Goal: Information Seeking & Learning: Learn about a topic

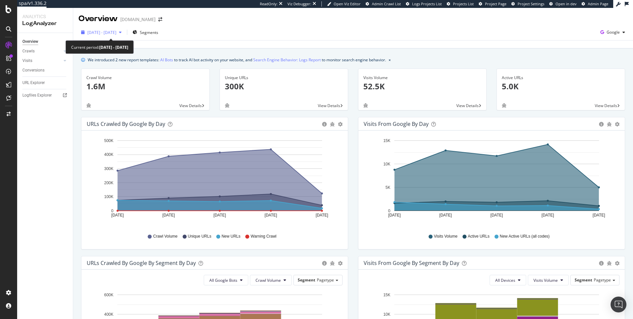
click at [116, 33] on span "[DATE] - [DATE]" at bounding box center [101, 33] width 29 height 6
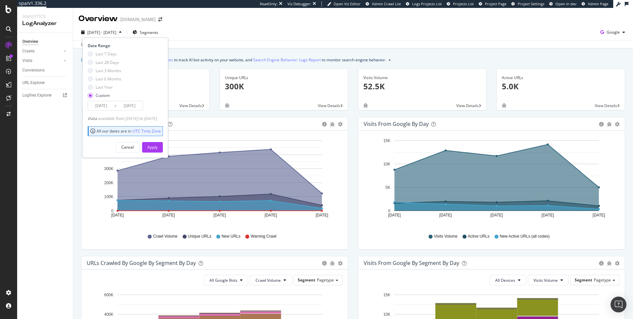
click at [106, 106] on input "[DATE]" at bounding box center [101, 105] width 26 height 9
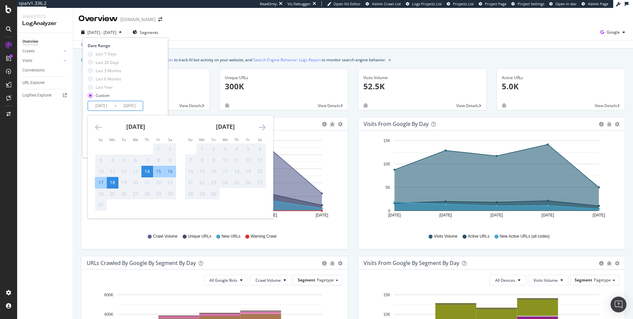
click at [98, 128] on icon "Move backward to switch to the previous month." at bounding box center [98, 127] width 7 height 8
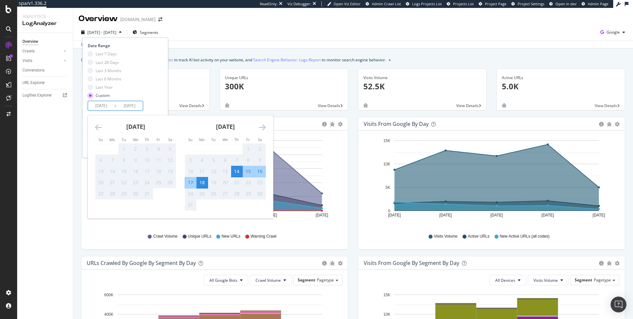
click at [216, 92] on div "Unique URLs 300K View Details" at bounding box center [284, 93] width 138 height 48
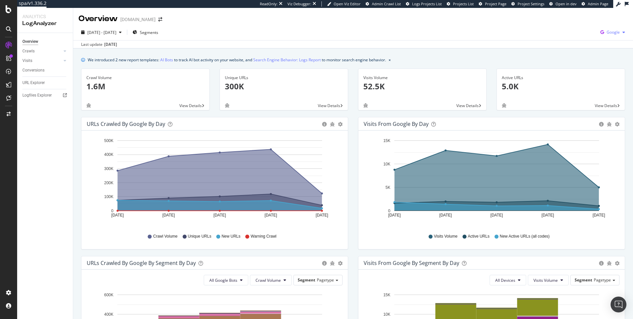
click at [614, 34] on span "Google" at bounding box center [613, 32] width 13 height 6
click at [574, 36] on span "OpenAI" at bounding box center [580, 39] width 24 height 6
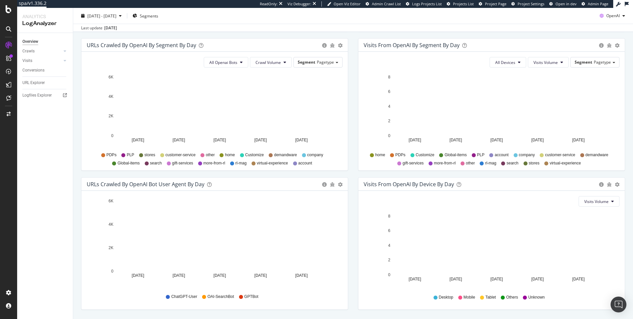
scroll to position [238, 0]
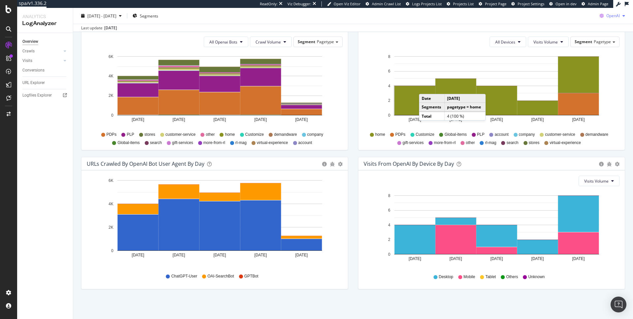
click at [616, 17] on span "OpenAI" at bounding box center [613, 16] width 14 height 6
click at [594, 62] on span at bounding box center [595, 66] width 8 height 8
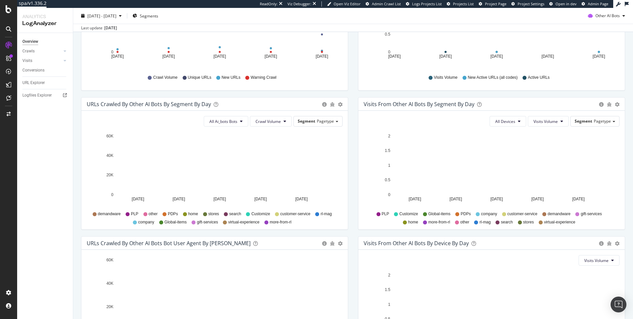
scroll to position [12, 0]
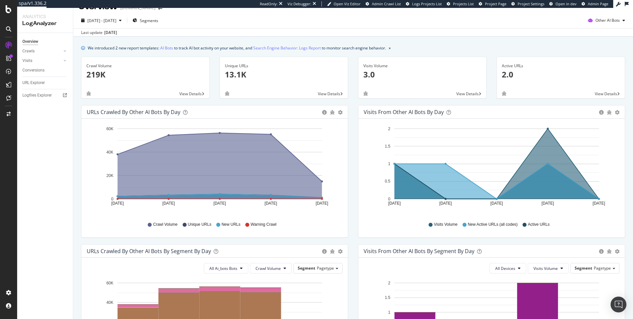
click at [249, 161] on icon "A chart." at bounding box center [220, 166] width 204 height 66
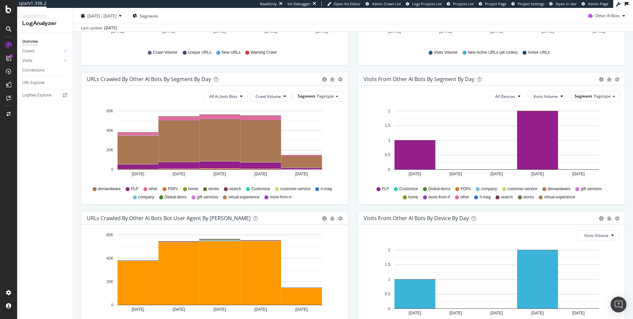
scroll to position [238, 0]
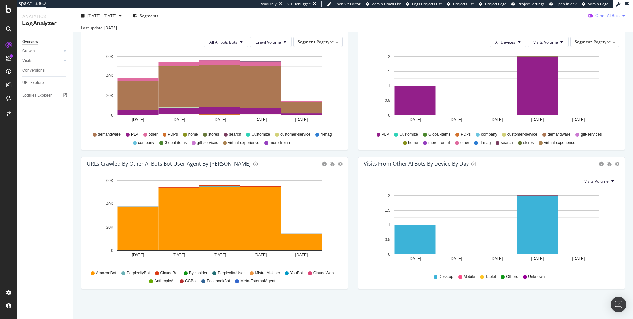
click at [615, 15] on span "Other AI Bots" at bounding box center [607, 16] width 24 height 6
click at [594, 38] on span at bounding box center [593, 41] width 8 height 8
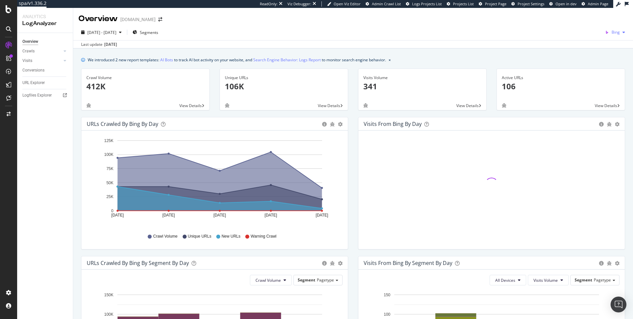
click at [610, 30] on icon "button" at bounding box center [606, 32] width 9 height 9
click at [571, 42] on div "OpenAI" at bounding box center [579, 39] width 45 height 10
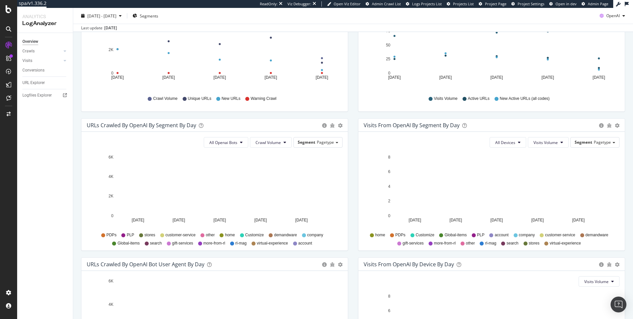
scroll to position [238, 0]
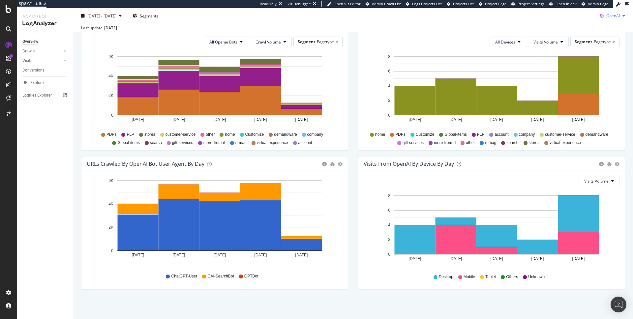
click at [607, 16] on span "OpenAI" at bounding box center [613, 16] width 14 height 6
click at [597, 64] on span at bounding box center [595, 66] width 8 height 8
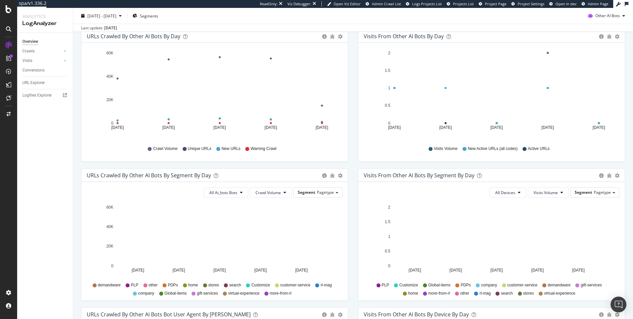
scroll to position [98, 0]
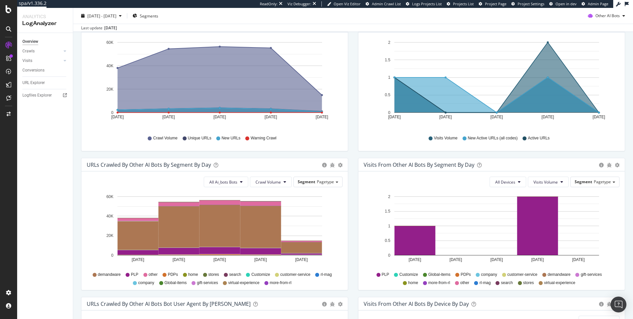
click at [106, 273] on span "demandware" at bounding box center [109, 275] width 23 height 6
click at [94, 275] on icon at bounding box center [95, 275] width 4 height 4
click at [173, 235] on rect "A chart." at bounding box center [179, 226] width 41 height 41
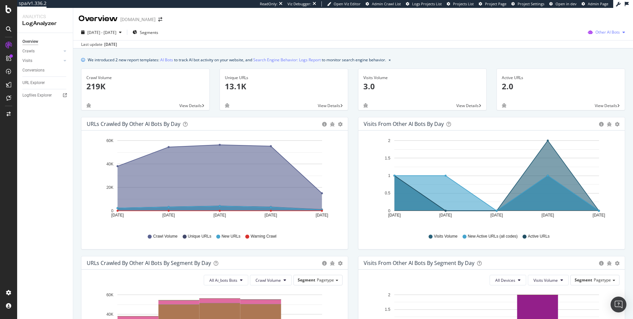
click at [604, 33] on span "Other AI Bots" at bounding box center [607, 32] width 24 height 6
click at [551, 39] on div "OpenAI" at bounding box center [561, 39] width 47 height 10
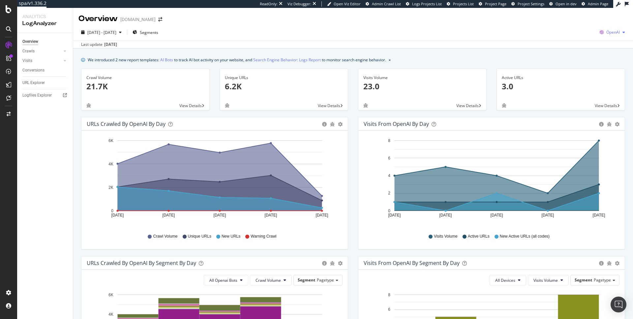
click at [607, 34] on span "OpenAI" at bounding box center [613, 32] width 14 height 6
click at [153, 16] on div "Overview ralphlauren.ca" at bounding box center [123, 18] width 90 height 11
click at [158, 18] on icon "arrow-right-arrow-left" at bounding box center [160, 19] width 4 height 5
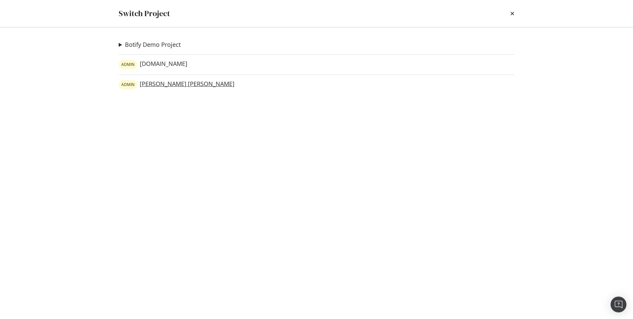
click at [165, 84] on link "ADMIN Ralph Lauren" at bounding box center [177, 84] width 116 height 9
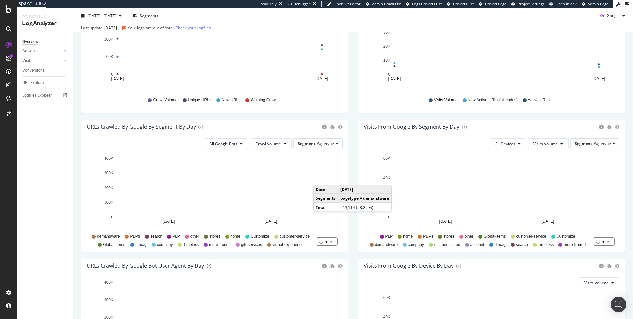
scroll to position [137, 0]
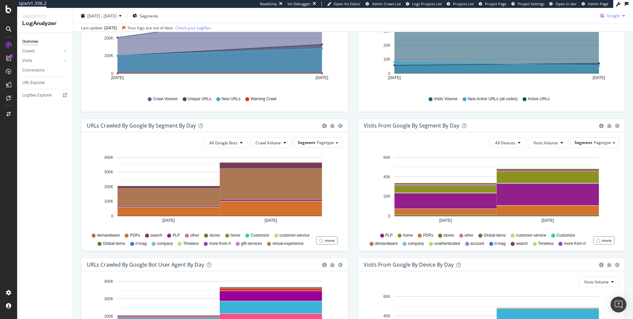
click at [612, 15] on span "Google" at bounding box center [613, 16] width 13 height 6
click at [599, 51] on div "OpenAI" at bounding box center [607, 53] width 45 height 10
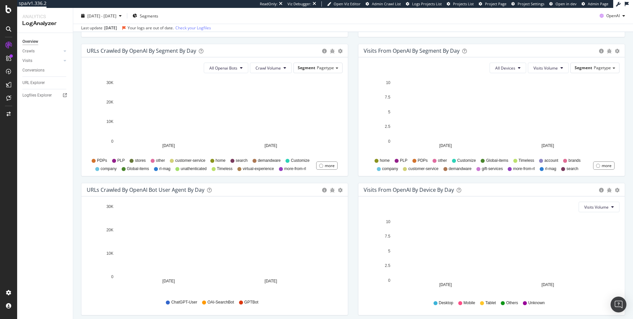
scroll to position [220, 0]
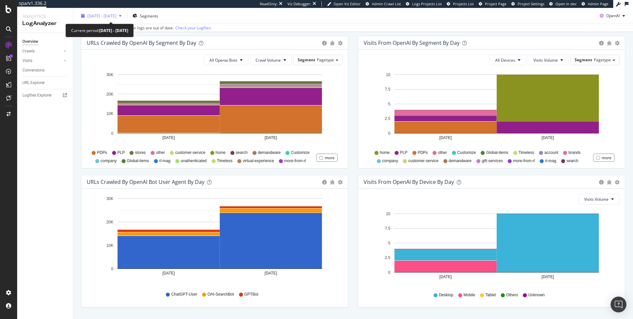
click at [124, 15] on div "button" at bounding box center [120, 16] width 8 height 4
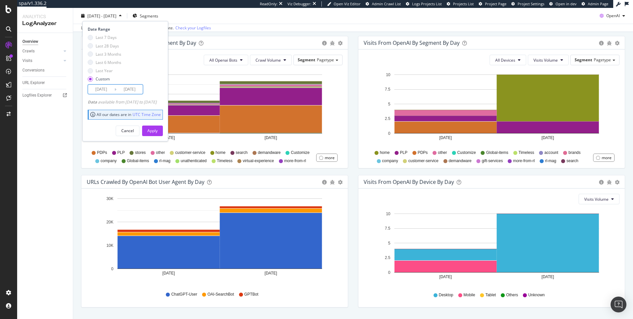
click at [102, 88] on input "2025/08/12" at bounding box center [101, 89] width 26 height 9
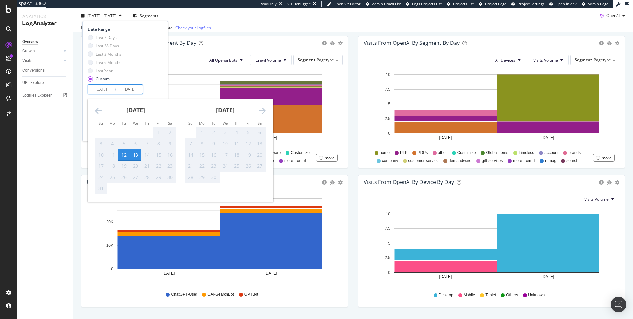
click at [196, 68] on div "All Openai Bots Crawl Volume Segment Pagetype Hold CMD (⌘) while clicking to fi…" at bounding box center [214, 108] width 266 height 119
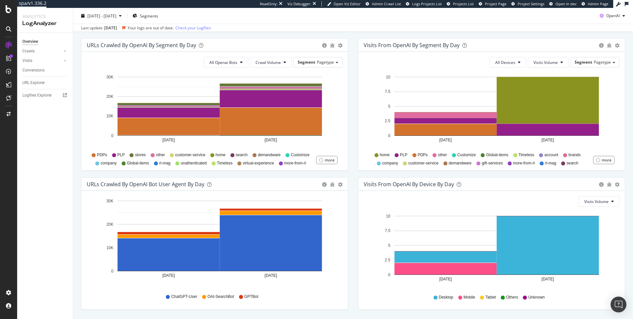
scroll to position [238, 0]
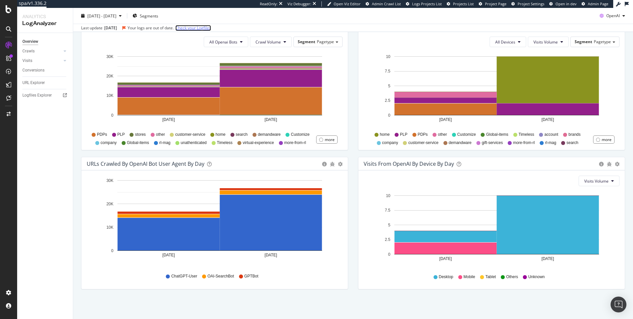
click at [204, 25] on link "Check your Logfiles" at bounding box center [193, 28] width 36 height 6
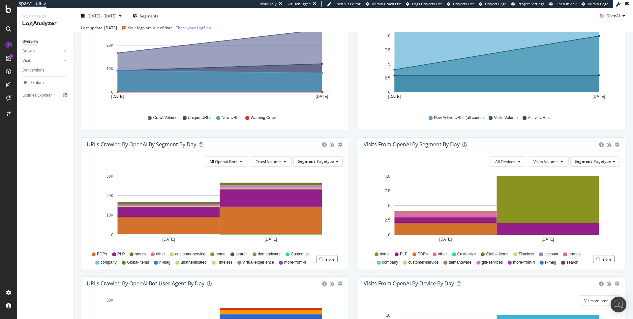
scroll to position [0, 0]
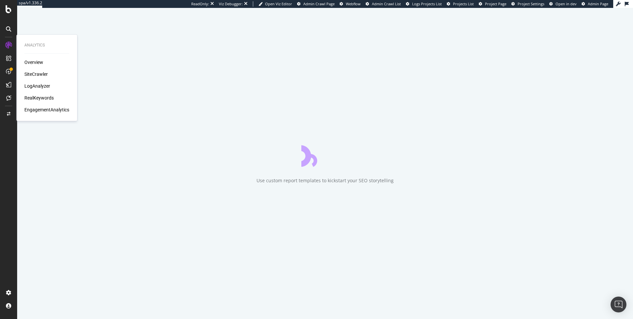
click at [42, 88] on div "LogAnalyzer" at bounding box center [37, 86] width 26 height 7
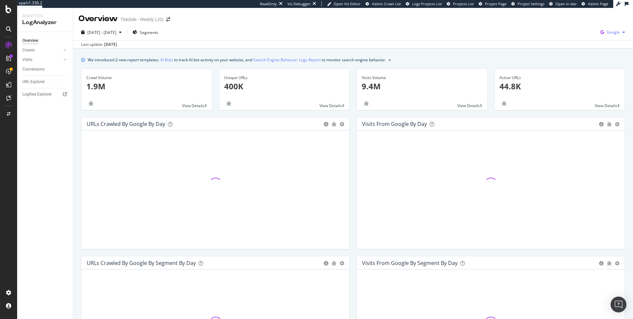
click at [609, 33] on span "Google" at bounding box center [613, 32] width 13 height 6
click at [579, 37] on span "OpenAI" at bounding box center [580, 39] width 24 height 6
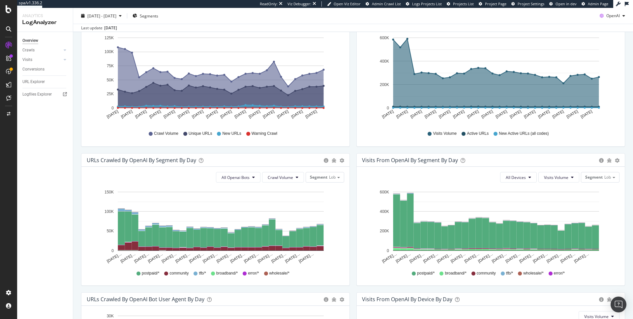
scroll to position [125, 0]
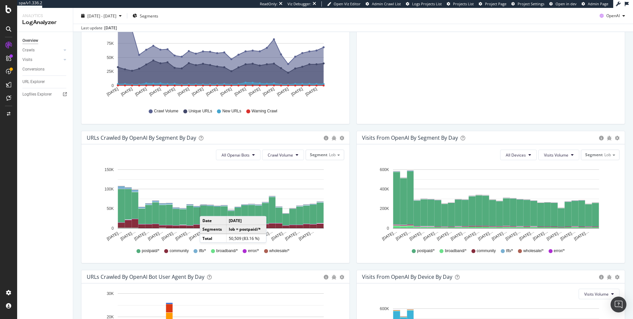
click at [206, 210] on rect "A chart." at bounding box center [203, 215] width 7 height 19
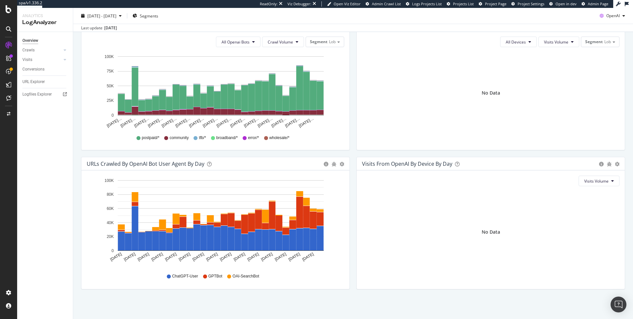
scroll to position [201, 0]
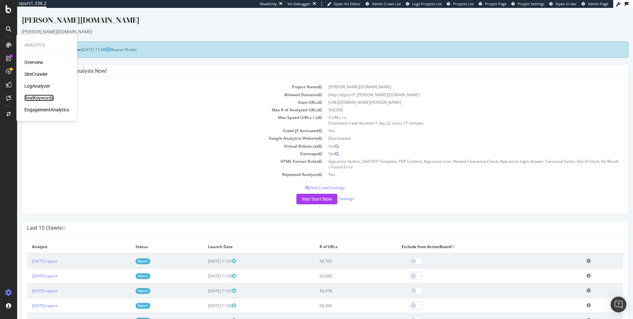
click at [41, 96] on div "RealKeywords" at bounding box center [38, 98] width 29 height 7
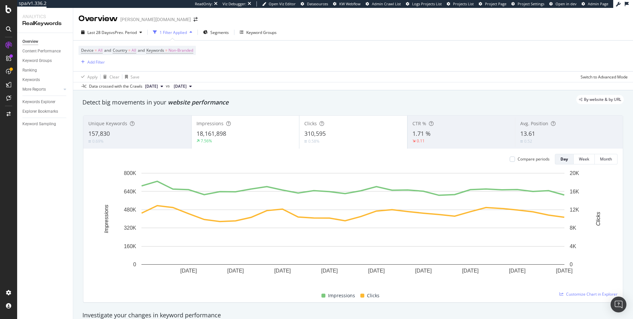
scroll to position [30, 0]
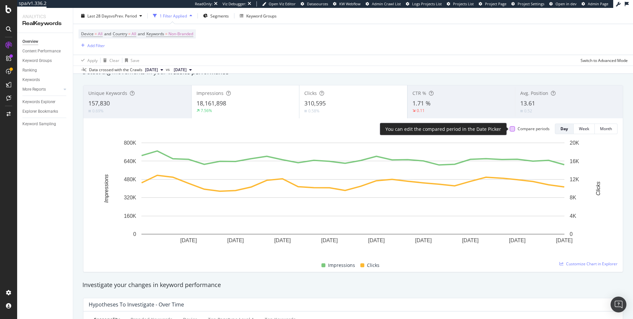
click at [513, 129] on div at bounding box center [512, 128] width 5 height 5
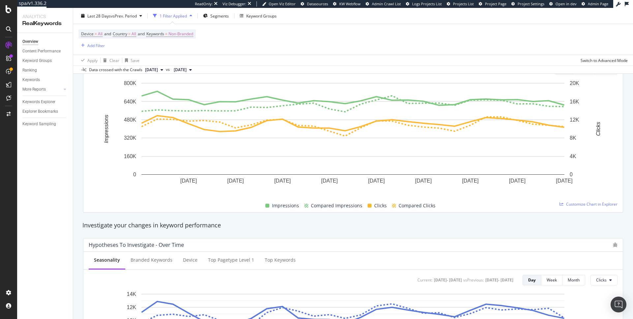
scroll to position [0, 0]
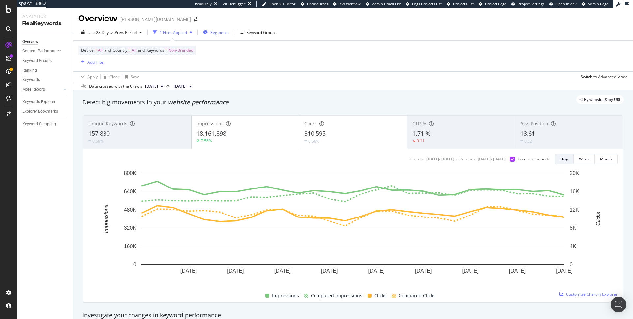
click at [215, 30] on span "Segments" at bounding box center [219, 33] width 18 height 6
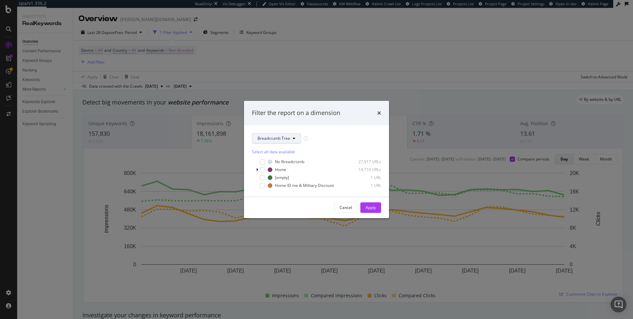
click at [286, 136] on span "Breadcrumb Tree" at bounding box center [274, 139] width 33 height 6
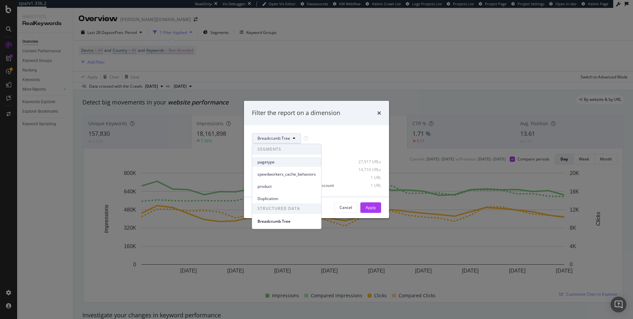
click at [279, 163] on span "pagetype" at bounding box center [287, 162] width 58 height 6
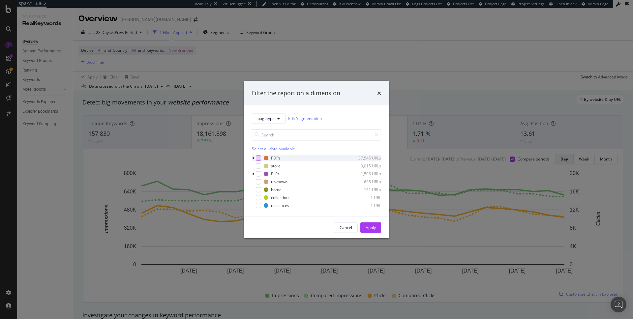
click at [257, 158] on div "modal" at bounding box center [258, 157] width 5 height 5
click at [366, 225] on div "Apply" at bounding box center [371, 228] width 10 height 6
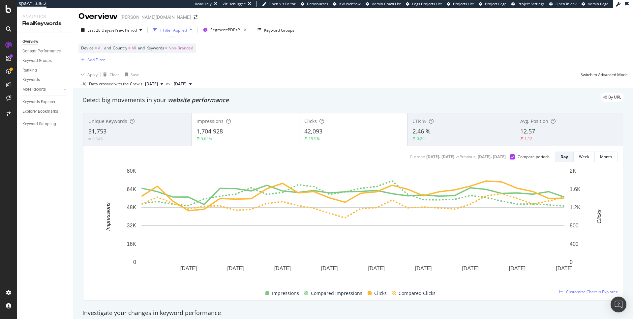
scroll to position [3, 0]
click at [115, 27] on span "vs Prev. Period" at bounding box center [124, 30] width 26 height 6
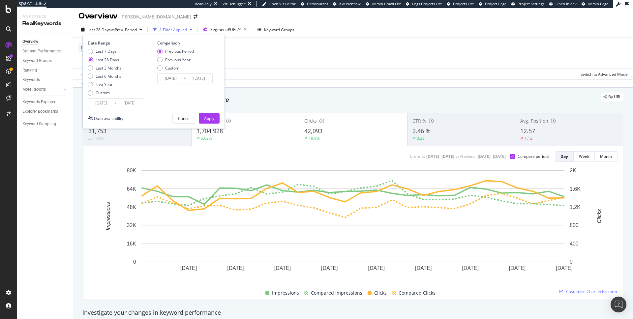
click at [293, 71] on div "Apply Clear Save Switch to Advanced Mode" at bounding box center [353, 74] width 560 height 11
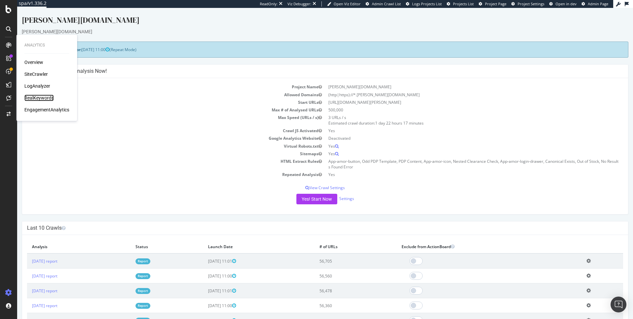
click at [49, 97] on div "RealKeywords" at bounding box center [38, 98] width 29 height 7
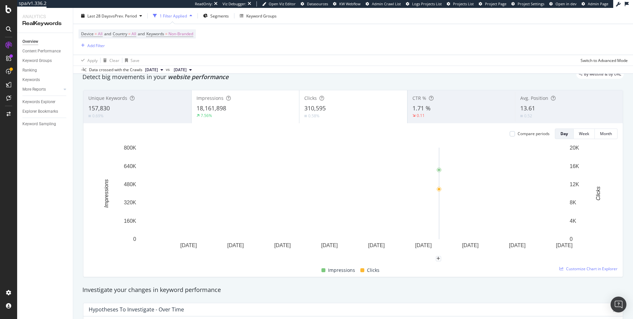
scroll to position [30, 0]
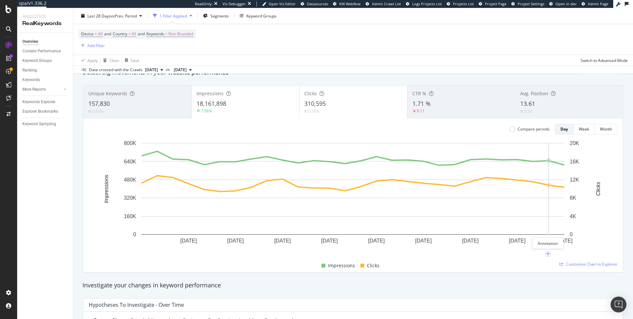
click at [548, 255] on icon "plus" at bounding box center [548, 254] width 4 height 4
click at [549, 223] on textarea at bounding box center [548, 214] width 59 height 20
type textarea "D"
type textarea "SW Shutoff"
click at [570, 237] on div "Save" at bounding box center [572, 235] width 9 height 6
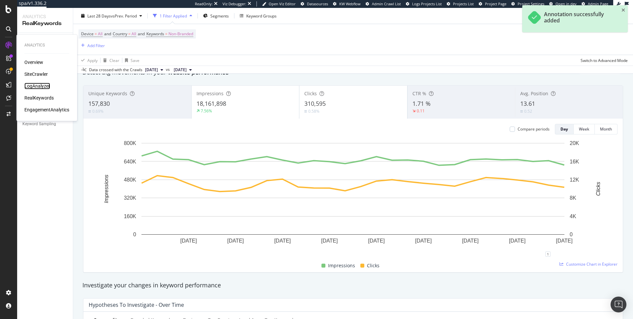
click at [40, 86] on div "LogAnalyzer" at bounding box center [37, 86] width 26 height 7
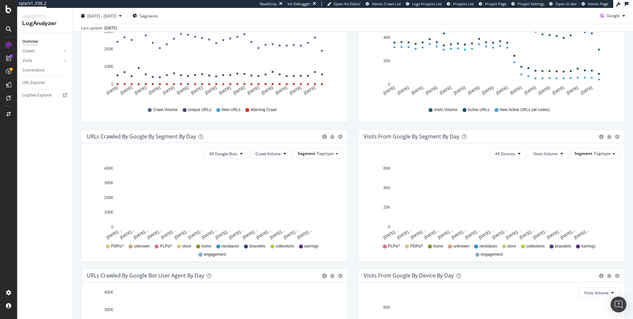
scroll to position [198, 0]
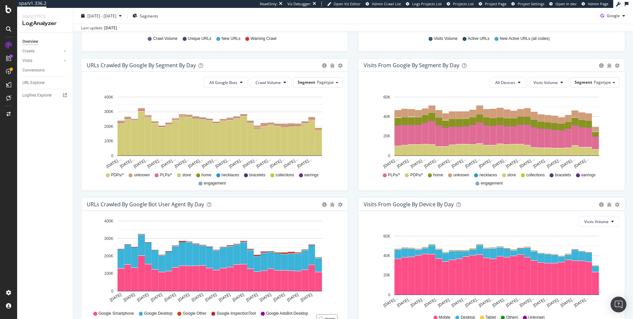
click at [291, 185] on div "PDPs/* unknown PLPs/* store home necklaces bracelets collections earrings engag…" at bounding box center [214, 178] width 249 height 15
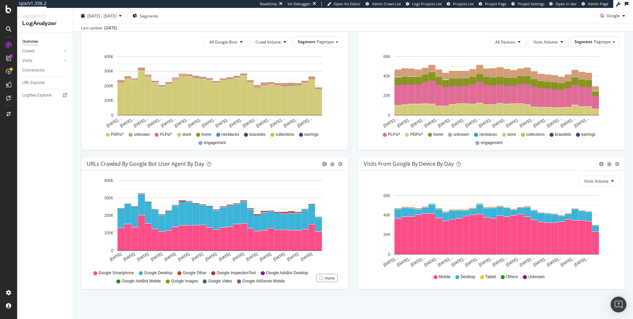
scroll to position [0, 0]
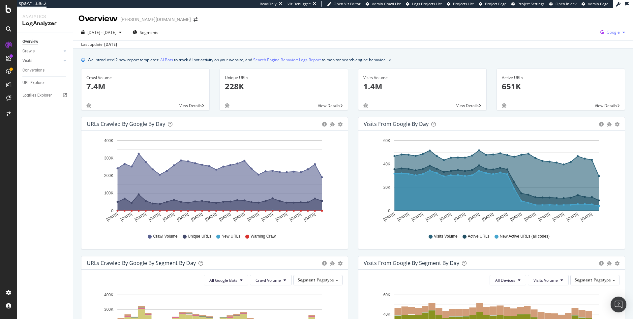
click at [614, 30] on span "Google" at bounding box center [613, 32] width 13 height 6
click at [573, 39] on span "OpenAI" at bounding box center [580, 39] width 24 height 6
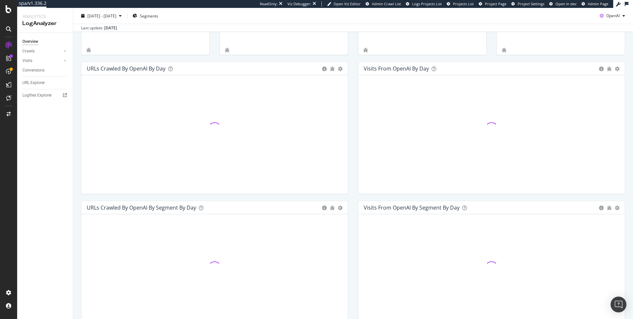
scroll to position [57, 0]
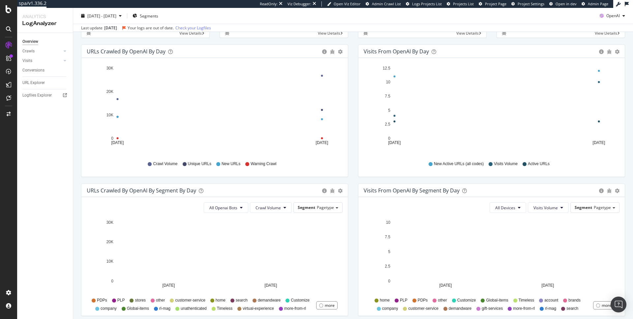
scroll to position [75, 0]
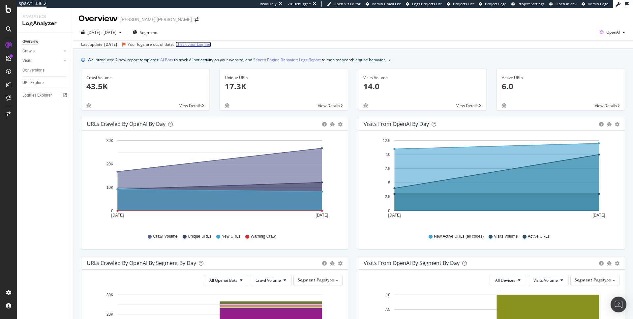
click at [193, 46] on link "Check your Logfiles" at bounding box center [193, 45] width 36 height 6
click at [204, 46] on link "Check your Logfiles" at bounding box center [193, 45] width 36 height 6
click at [195, 17] on icon "arrow-right-arrow-left" at bounding box center [197, 19] width 4 height 5
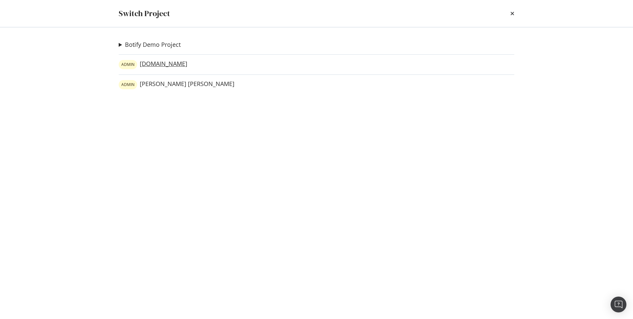
click at [172, 66] on link "[PERSON_NAME][DOMAIN_NAME]" at bounding box center [153, 64] width 69 height 9
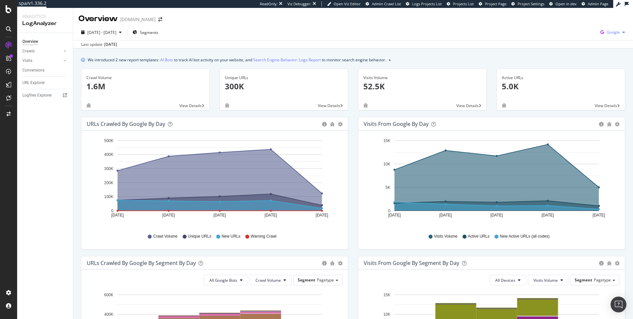
click at [602, 32] on icon "button" at bounding box center [602, 32] width 9 height 9
click at [577, 41] on span "OpenAI" at bounding box center [580, 39] width 24 height 6
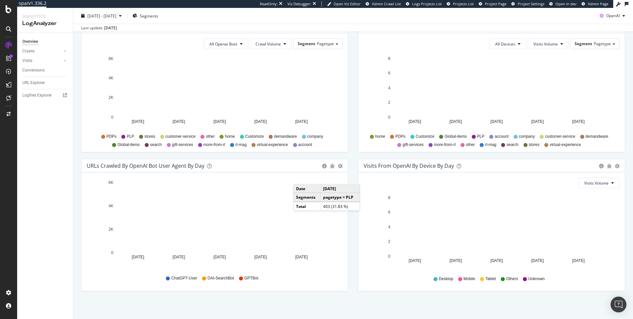
scroll to position [238, 0]
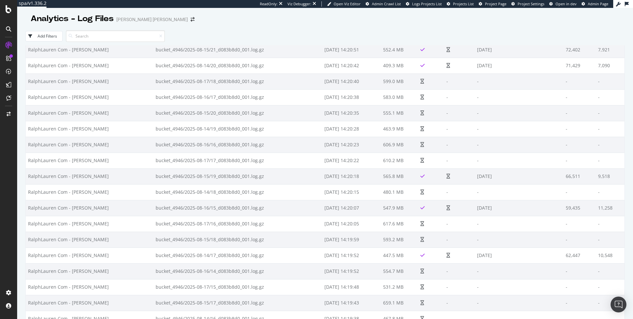
scroll to position [20, 0]
